Goal: Information Seeking & Learning: Learn about a topic

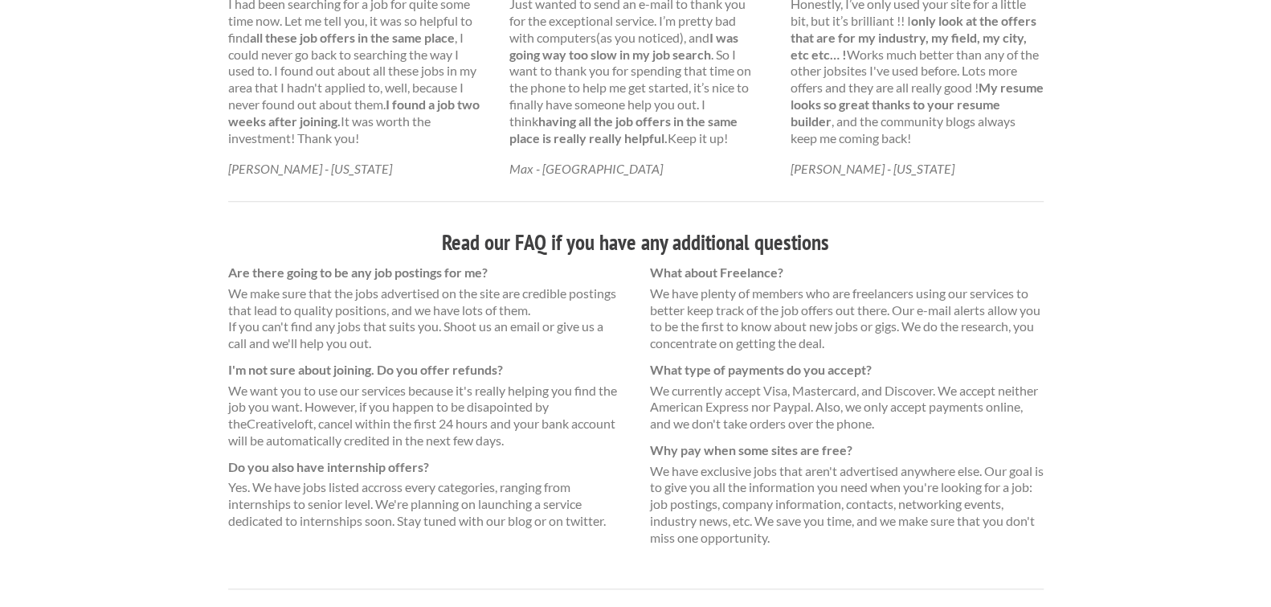
scroll to position [1051, 0]
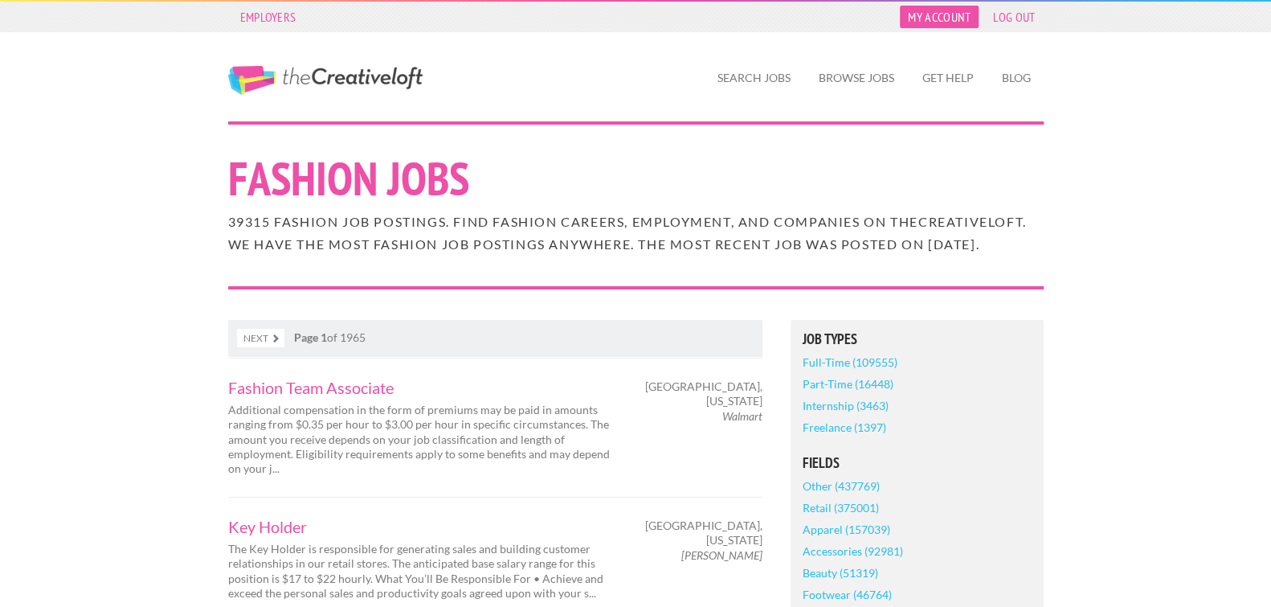
click at [927, 26] on link "My Account" at bounding box center [939, 17] width 79 height 22
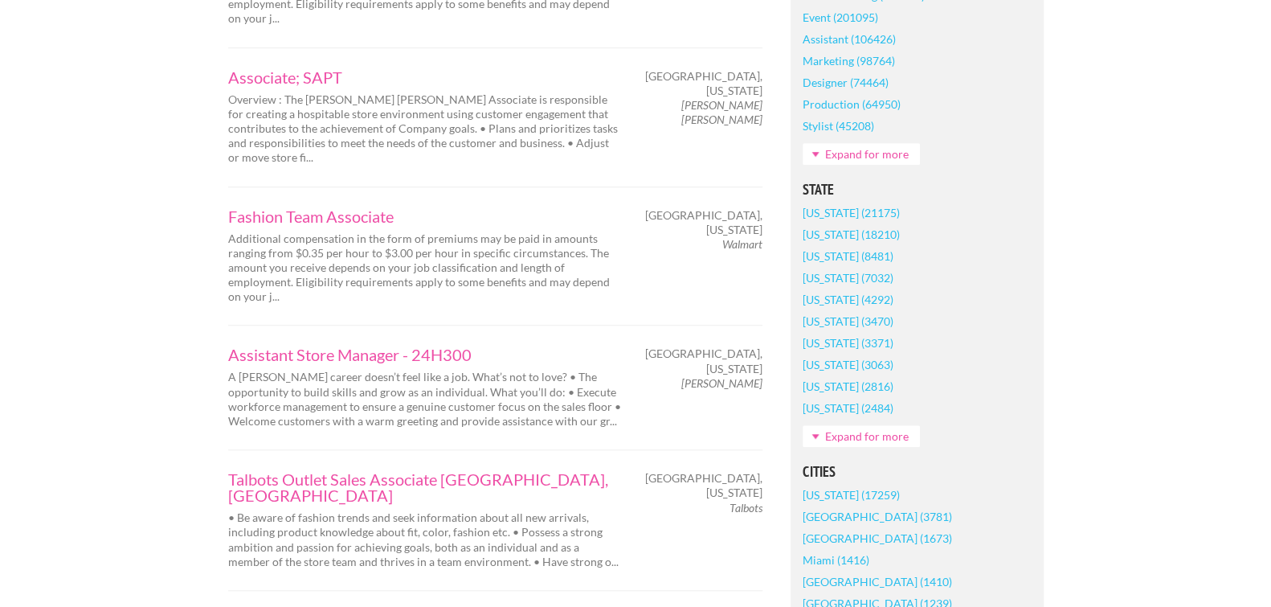
scroll to position [867, 0]
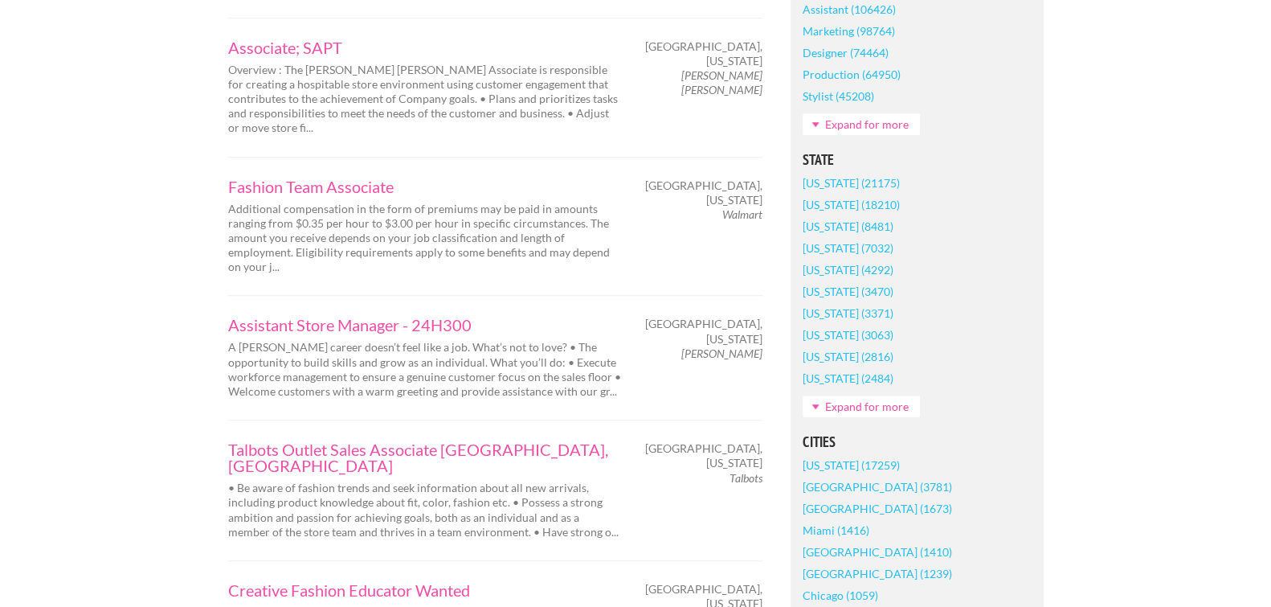
click at [865, 417] on link "Expand for more" at bounding box center [861, 406] width 117 height 22
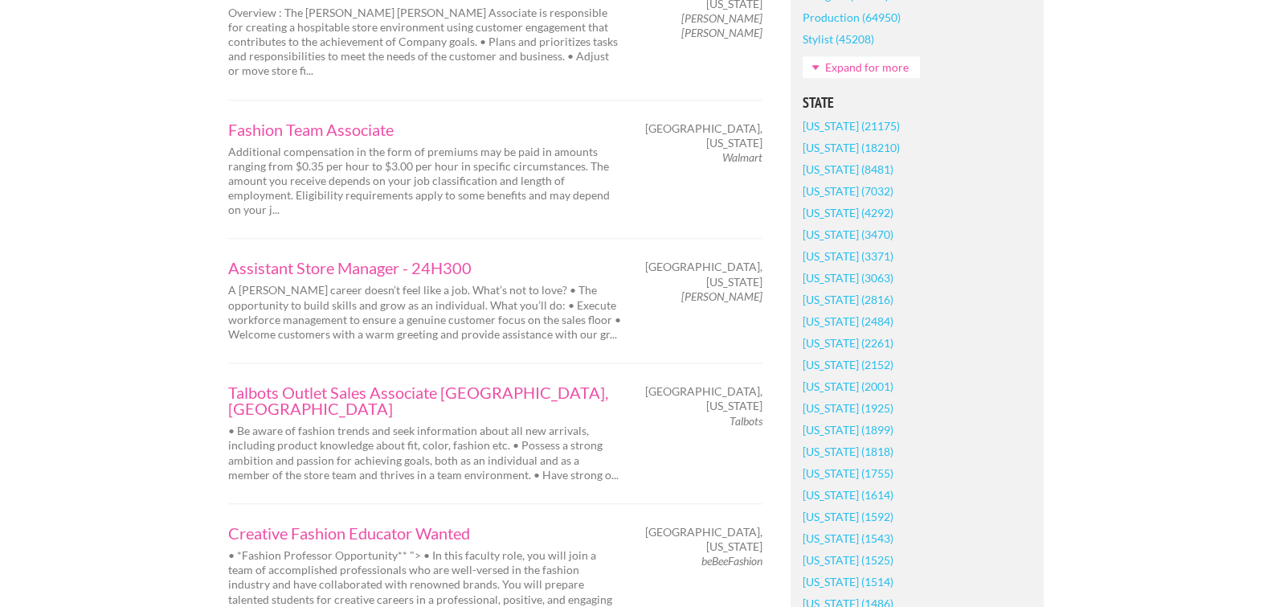
scroll to position [964, 0]
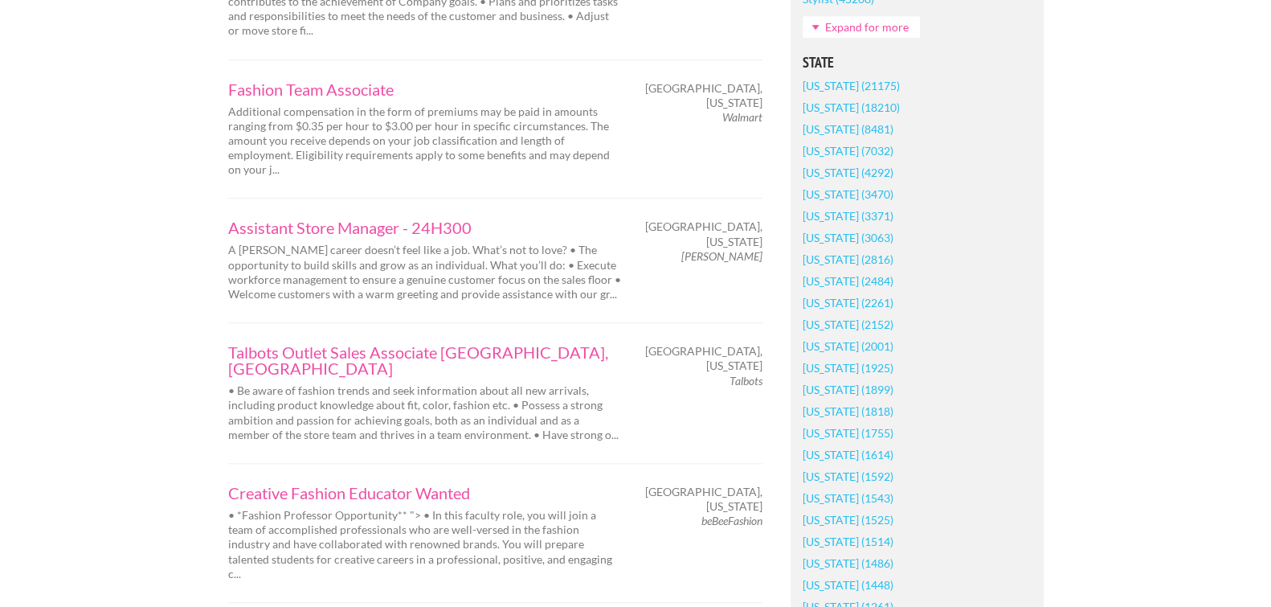
click at [843, 270] on link "[US_STATE] (2816)" at bounding box center [848, 259] width 91 height 22
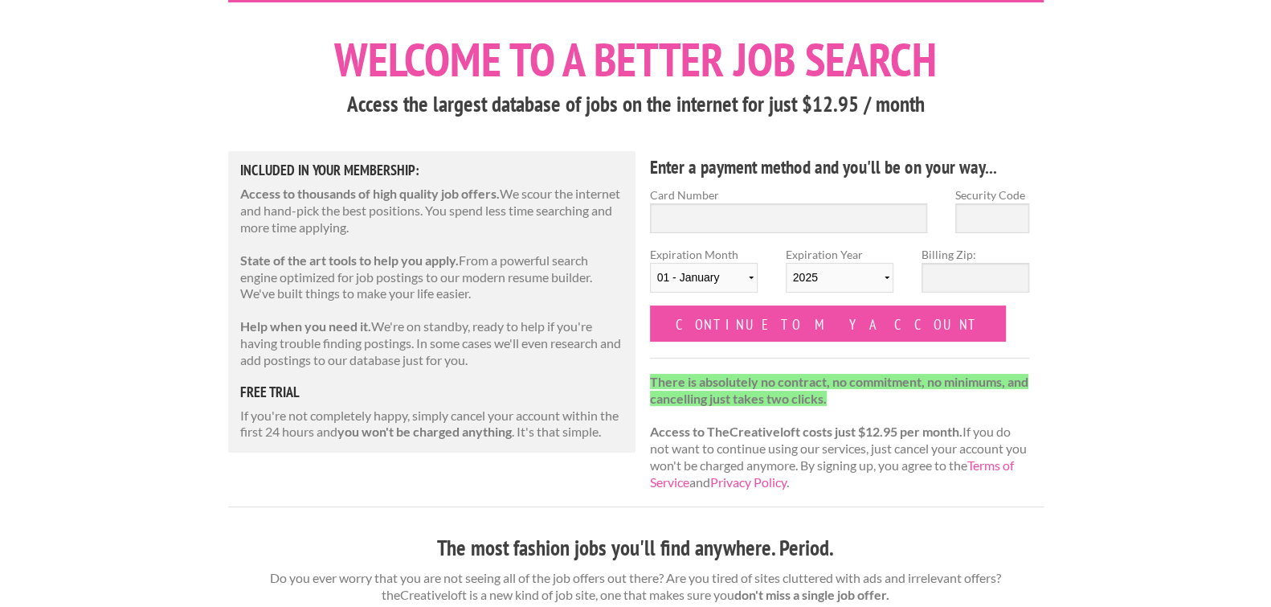
scroll to position [96, 0]
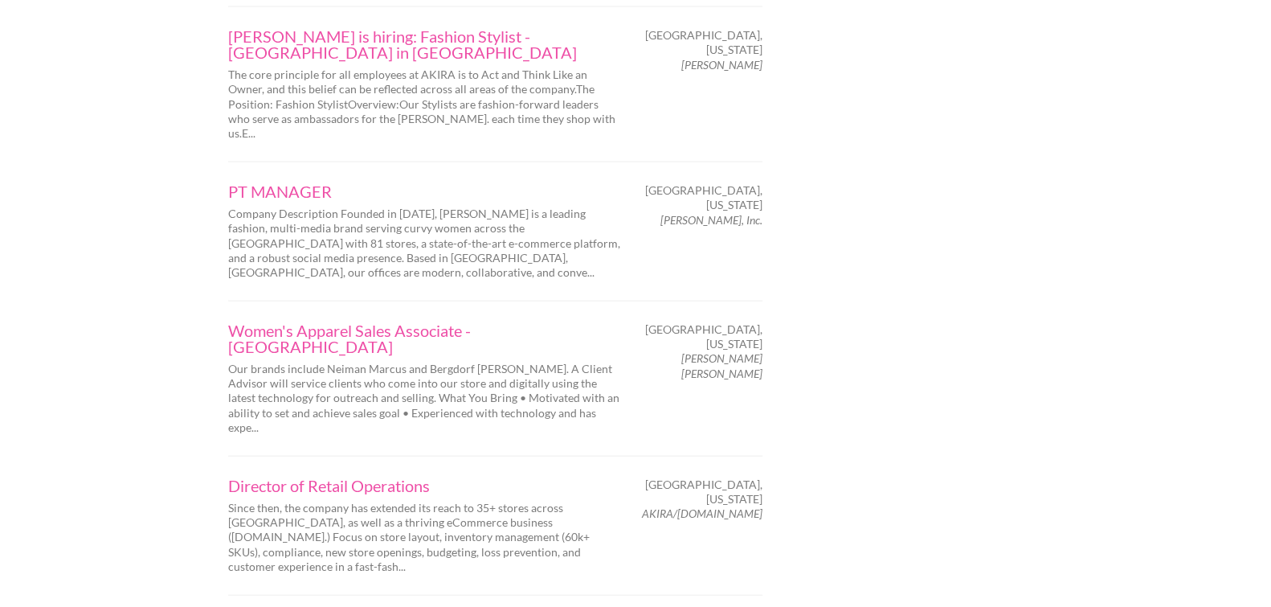
scroll to position [2507, 0]
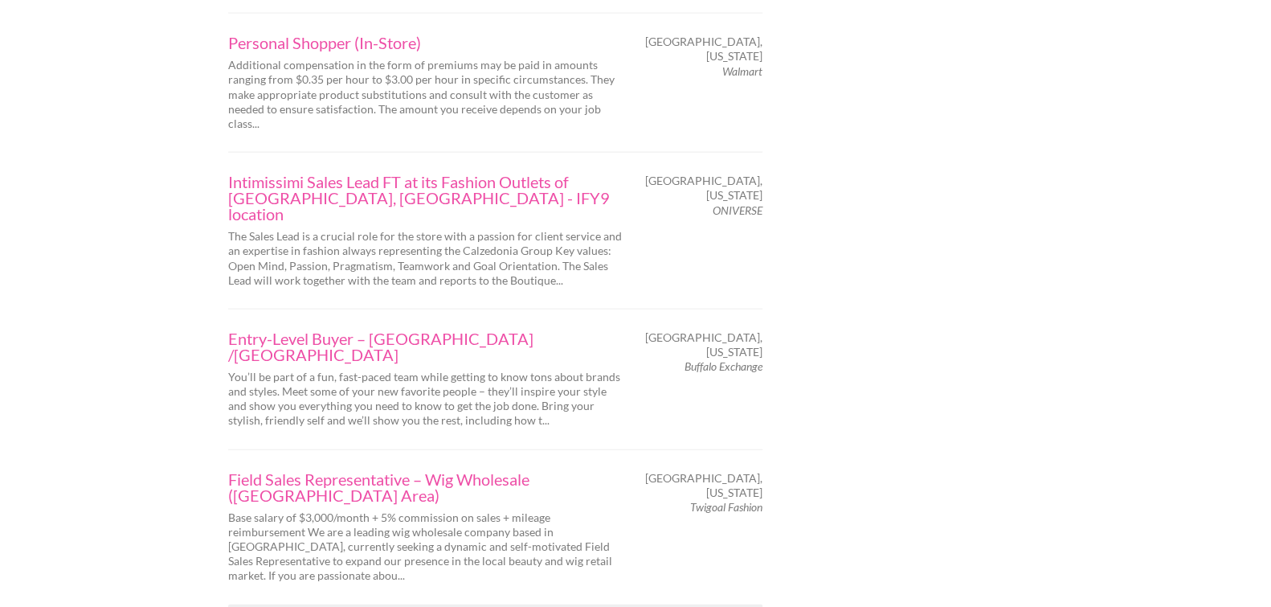
scroll to position [2700, 0]
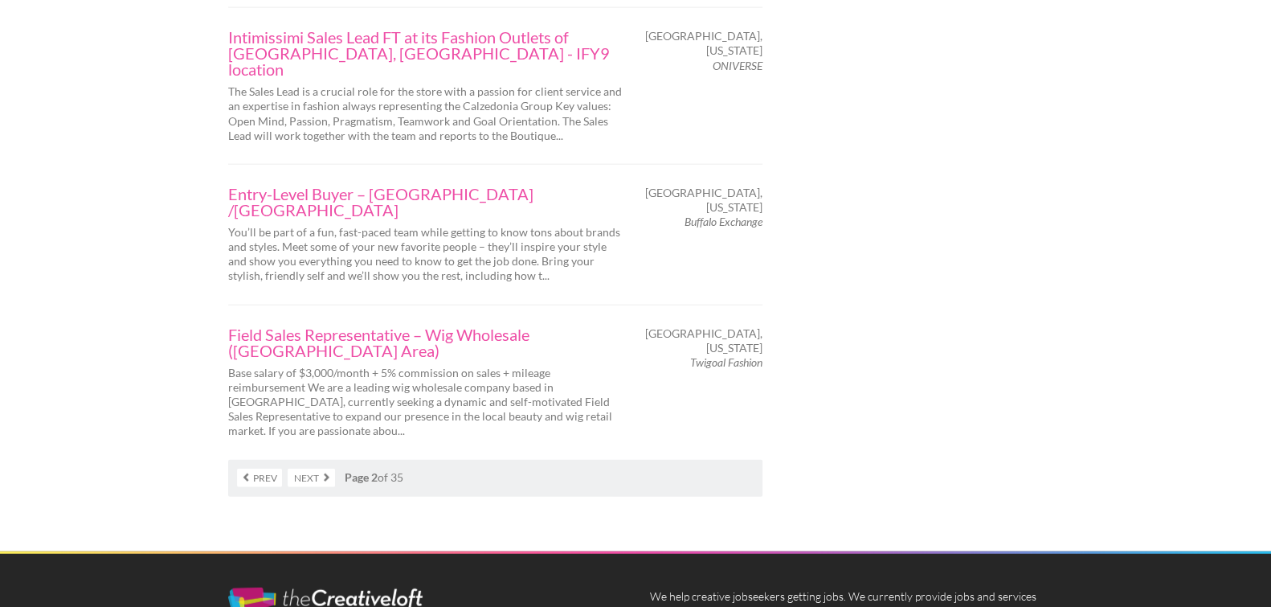
click at [328, 468] on link "Next" at bounding box center [311, 477] width 47 height 18
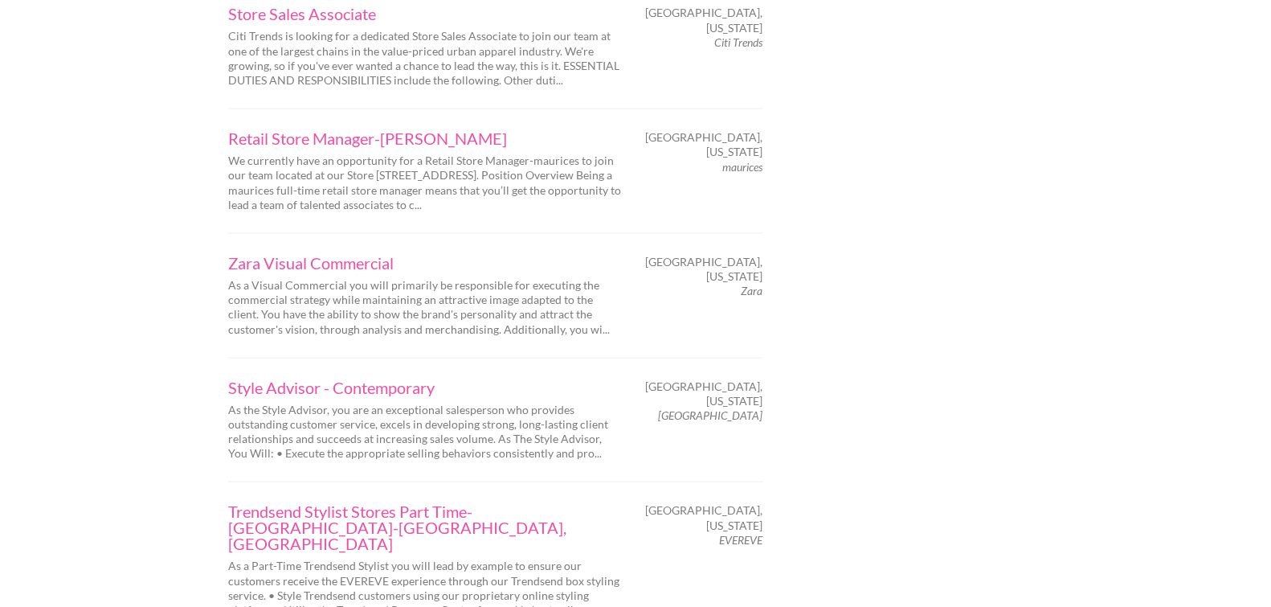
scroll to position [2700, 0]
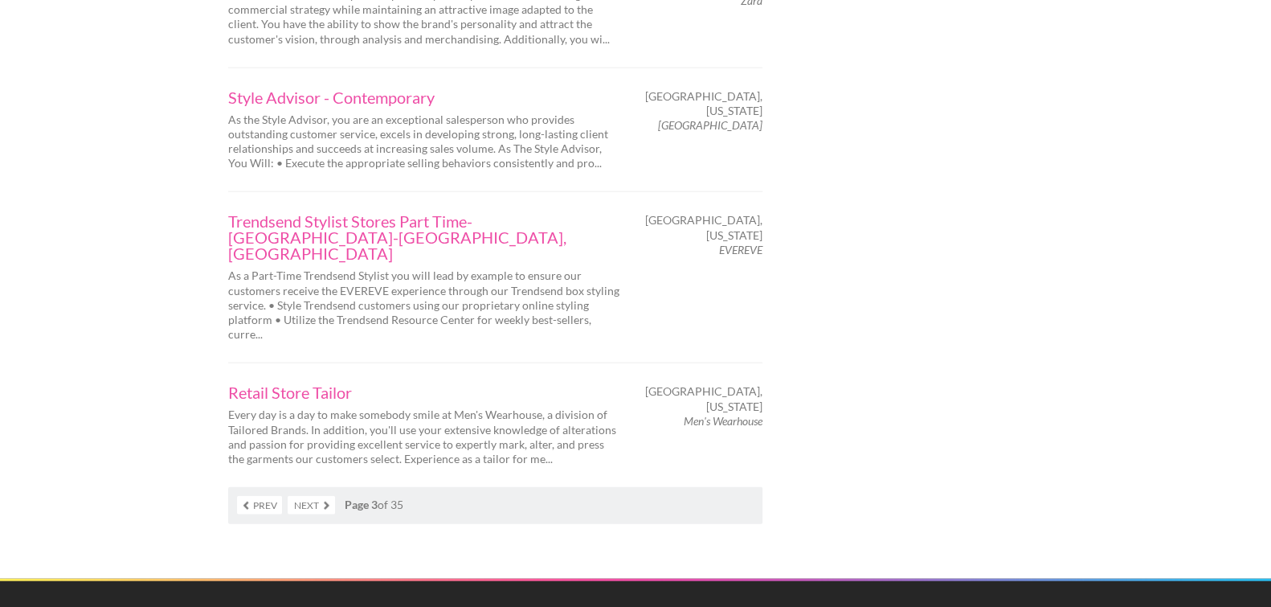
click at [317, 496] on link "Next" at bounding box center [311, 505] width 47 height 18
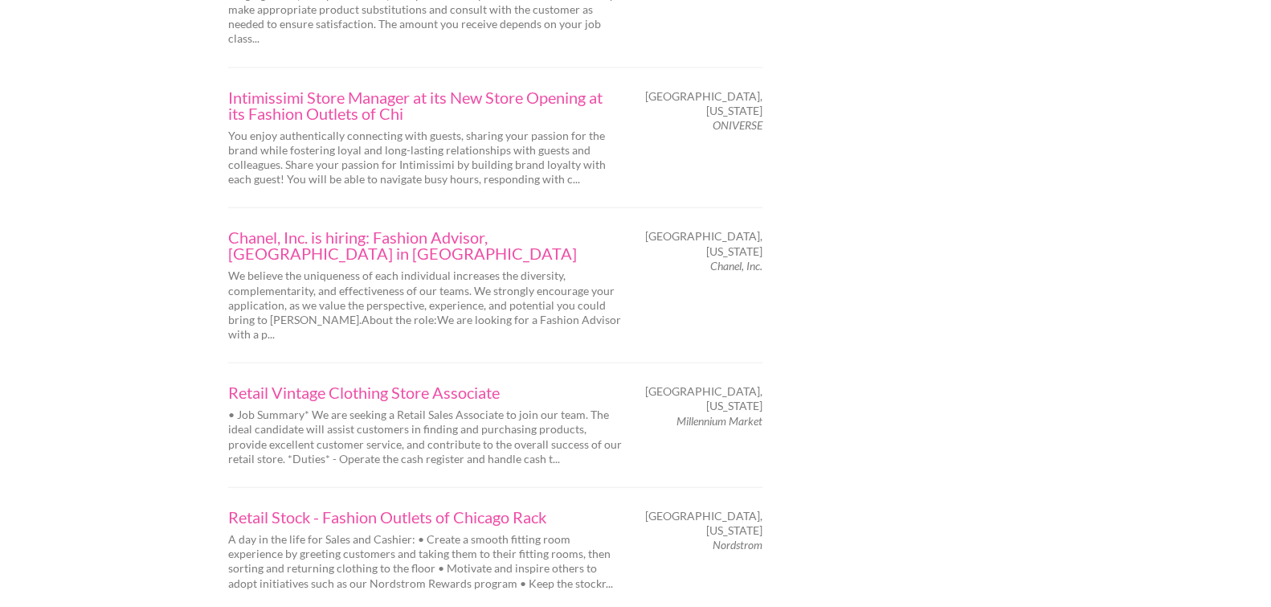
scroll to position [2700, 0]
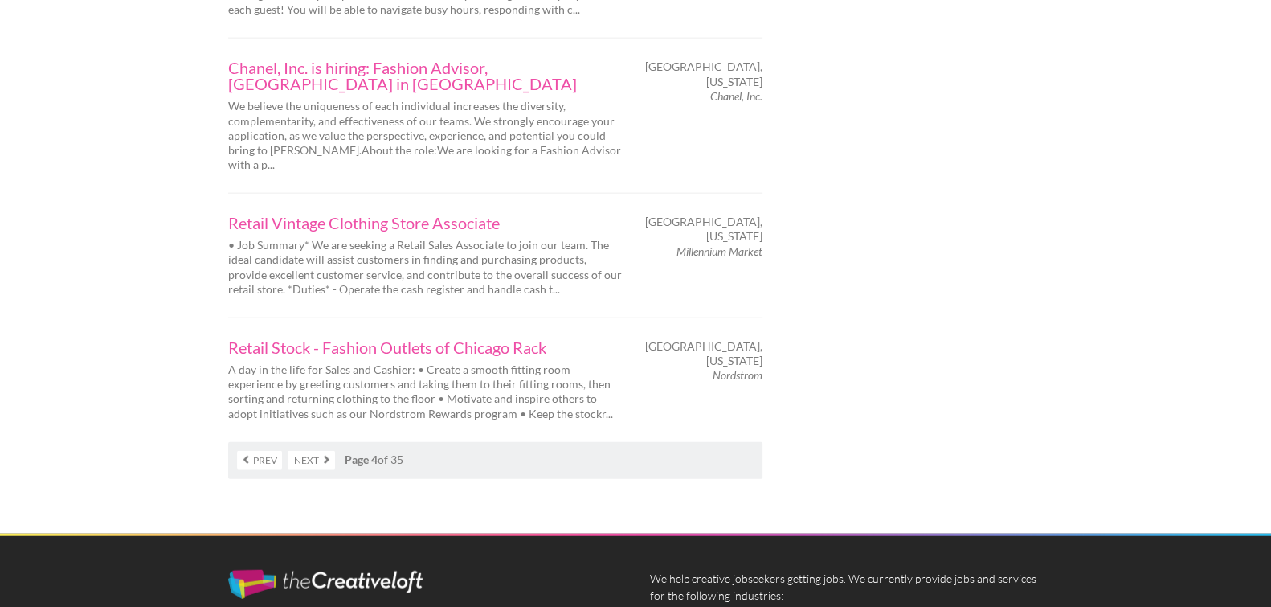
click at [320, 442] on nav "Prev Next Page 4 of 35" at bounding box center [495, 460] width 534 height 37
click at [320, 451] on link "Next" at bounding box center [311, 460] width 47 height 18
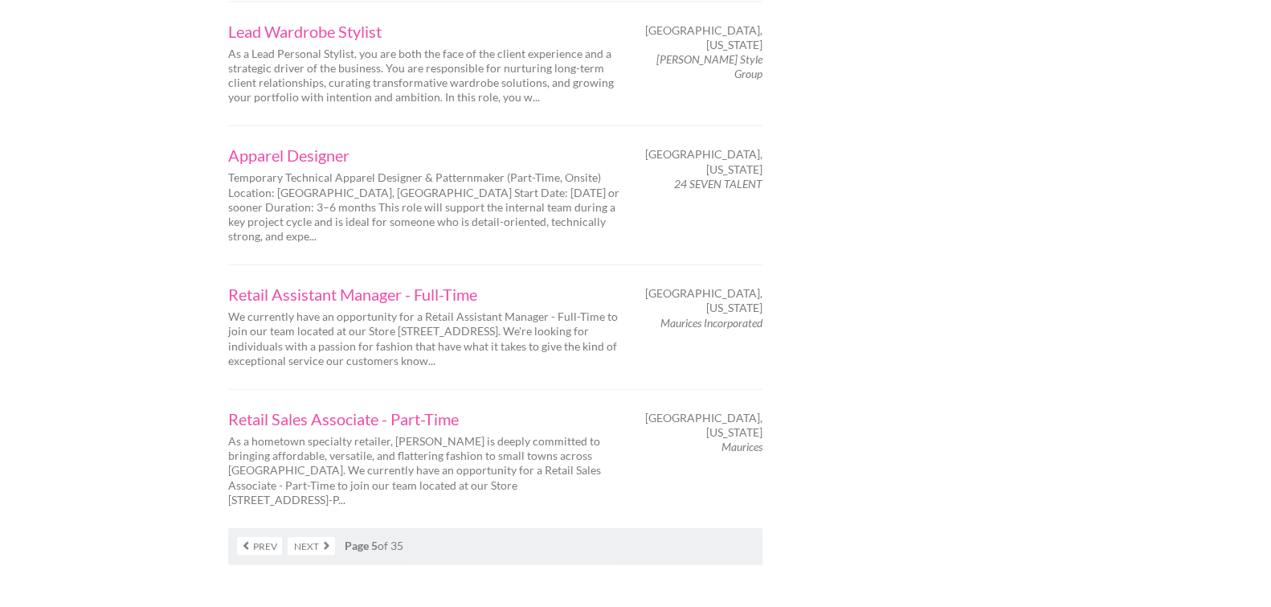
scroll to position [2752, 0]
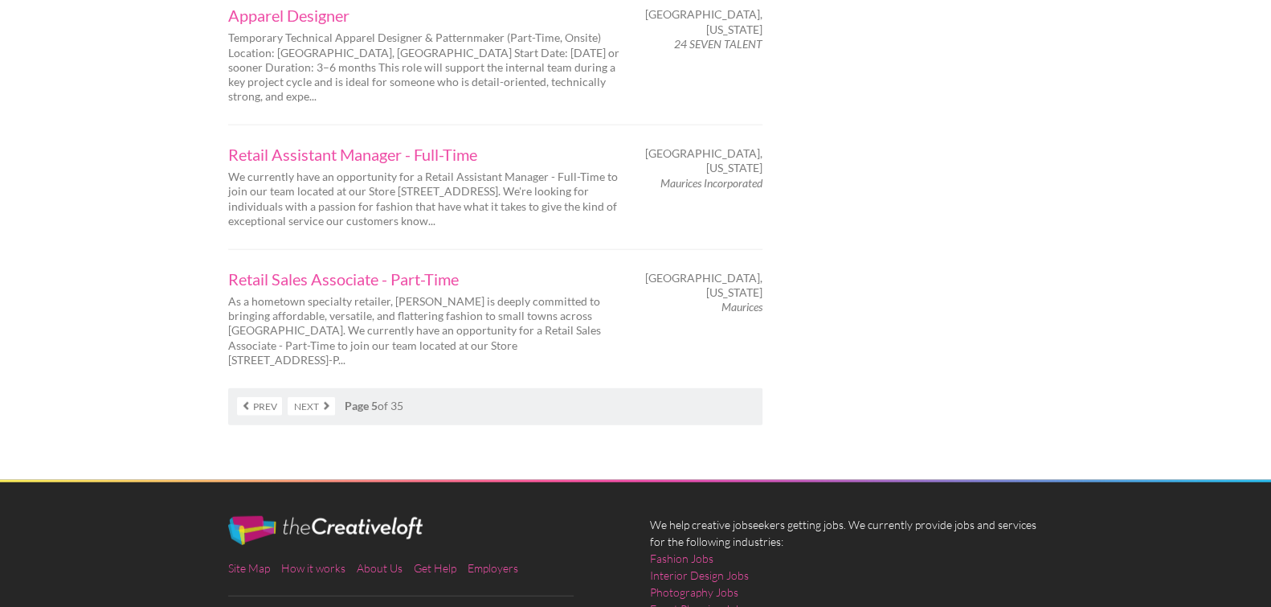
click at [327, 397] on link "Next" at bounding box center [311, 406] width 47 height 18
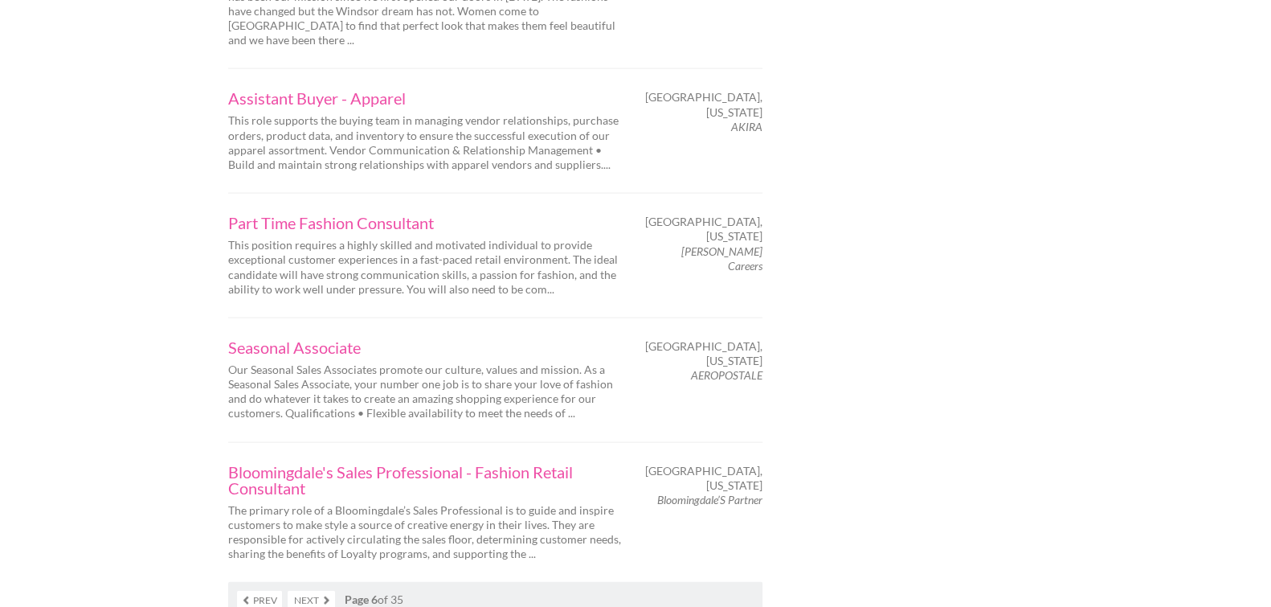
scroll to position [2603, 0]
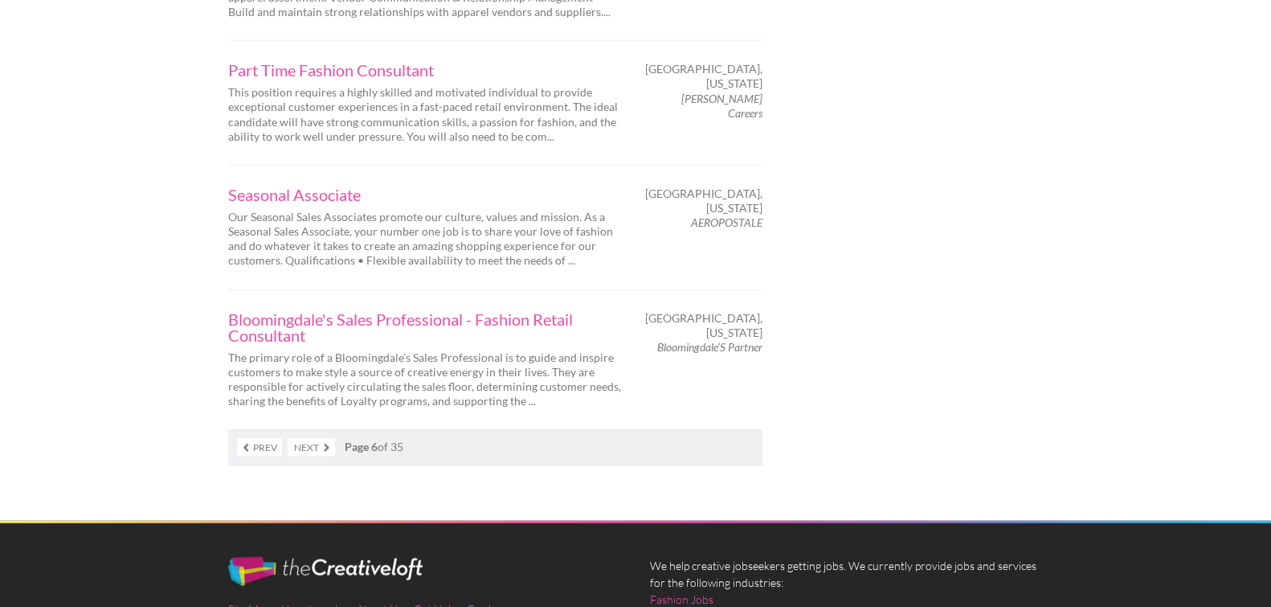
click at [313, 438] on link "Next" at bounding box center [311, 447] width 47 height 18
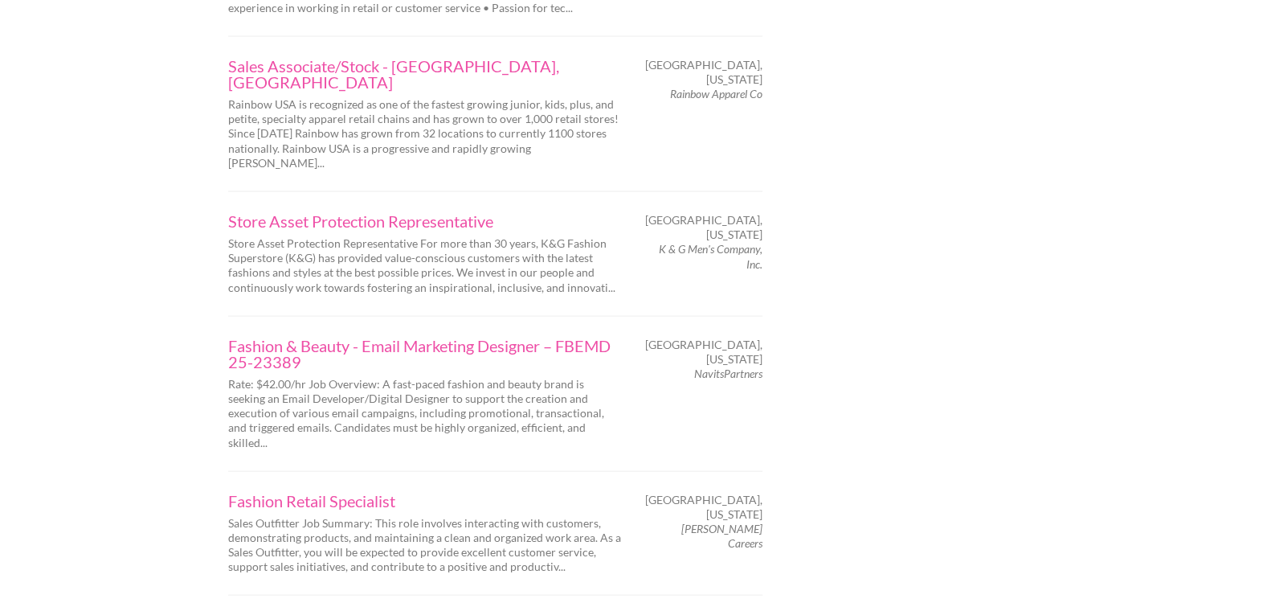
scroll to position [2507, 0]
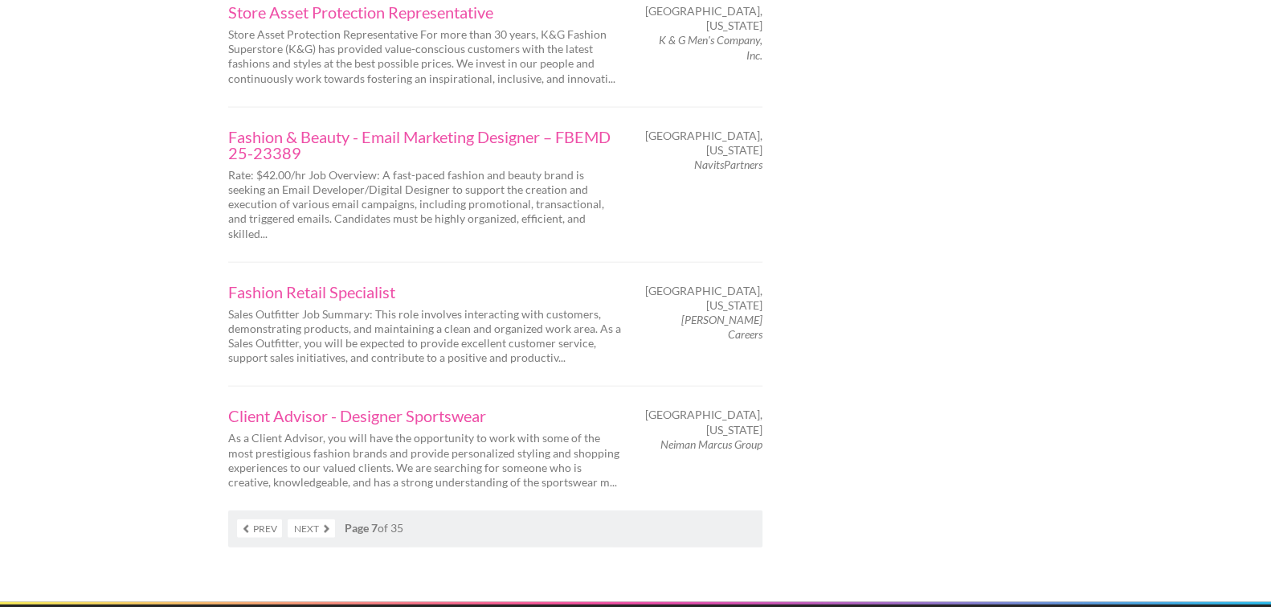
click at [309, 519] on link "Next" at bounding box center [311, 528] width 47 height 18
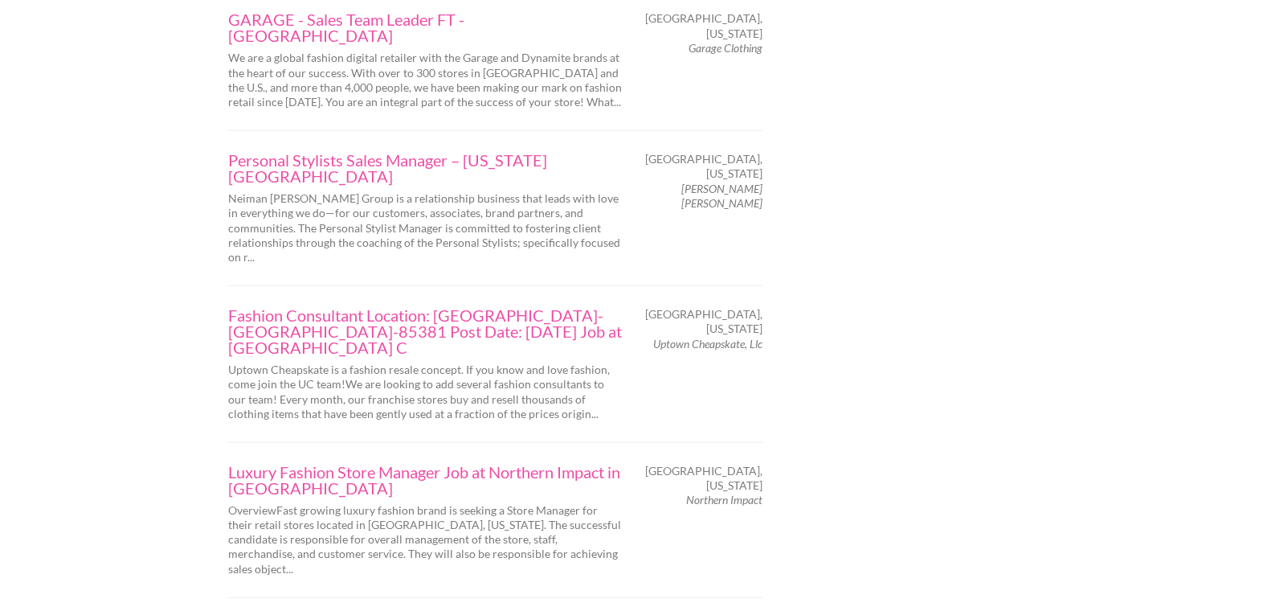
scroll to position [2700, 0]
